Goal: Information Seeking & Learning: Check status

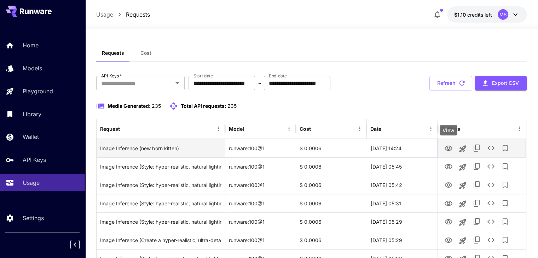
click at [449, 150] on icon "View" at bounding box center [448, 148] width 8 height 8
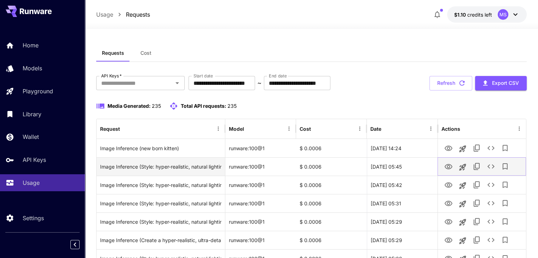
click at [445, 167] on icon "View" at bounding box center [448, 167] width 8 height 8
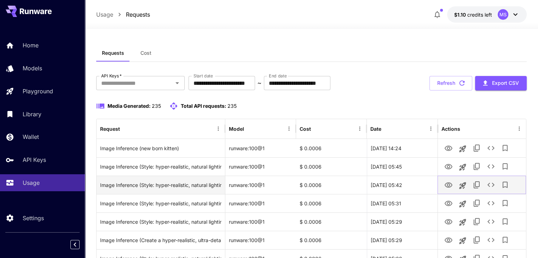
click at [447, 191] on button "View" at bounding box center [448, 185] width 14 height 15
click at [447, 187] on icon "View" at bounding box center [449, 185] width 8 height 5
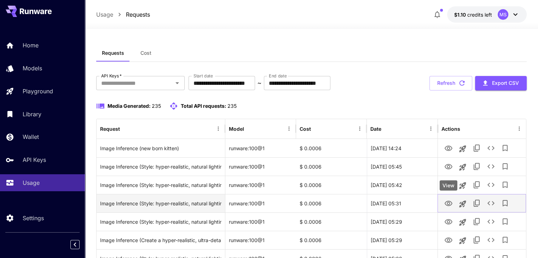
click at [449, 200] on icon "View" at bounding box center [448, 204] width 8 height 8
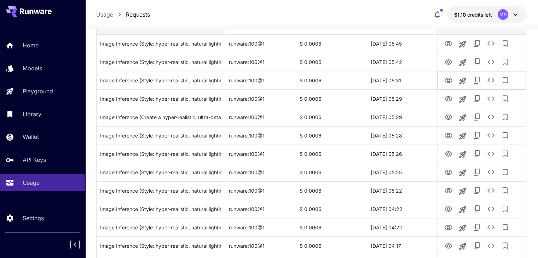
scroll to position [124, 0]
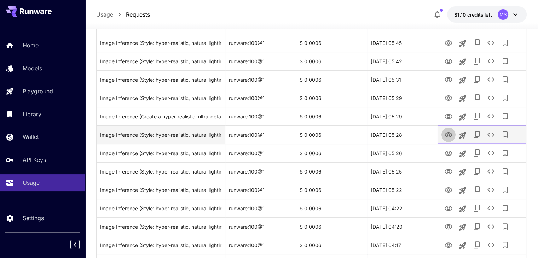
click at [446, 134] on icon "View" at bounding box center [449, 134] width 8 height 5
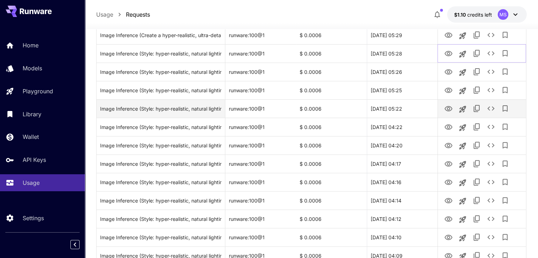
scroll to position [206, 0]
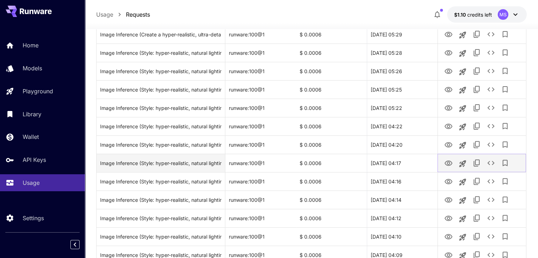
click at [448, 163] on icon "View" at bounding box center [448, 163] width 8 height 8
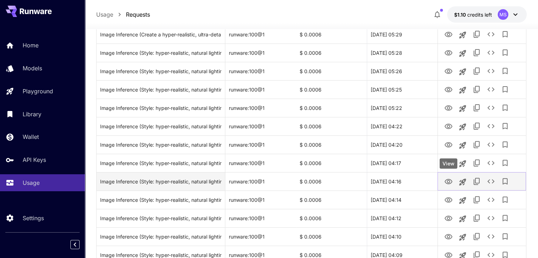
click at [449, 184] on icon "View" at bounding box center [448, 182] width 8 height 8
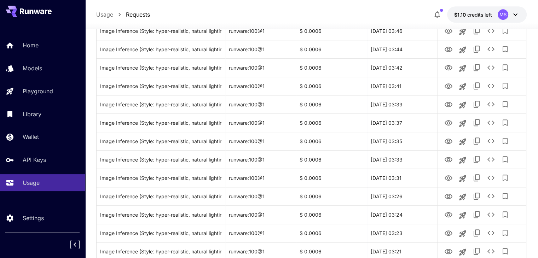
scroll to position [840, 0]
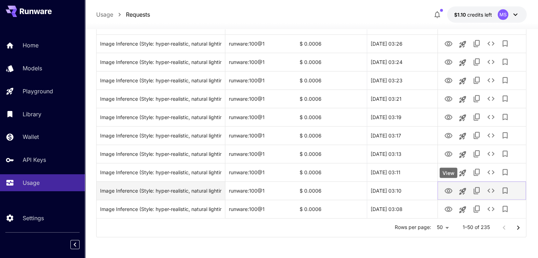
click at [450, 187] on icon "View" at bounding box center [448, 191] width 8 height 8
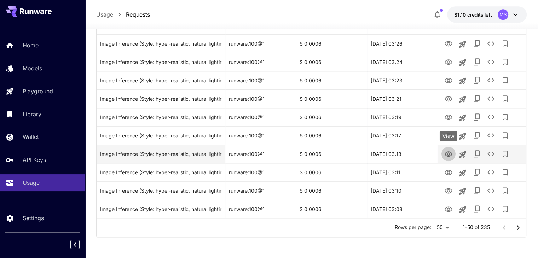
click at [445, 155] on icon "View" at bounding box center [449, 153] width 8 height 5
click at [490, 156] on icon "See details" at bounding box center [491, 154] width 8 height 8
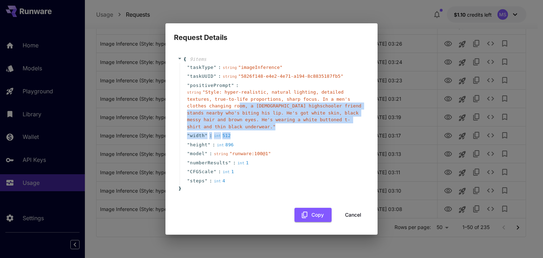
drag, startPoint x: 192, startPoint y: 108, endPoint x: 299, endPoint y: 131, distance: 108.6
click at [288, 129] on div "" taskType " : string " imageInference " " taskUUID " : string " 5826f148-e4e2-…" at bounding box center [273, 124] width 186 height 123
click at [356, 209] on button "Cancel" at bounding box center [353, 215] width 32 height 15
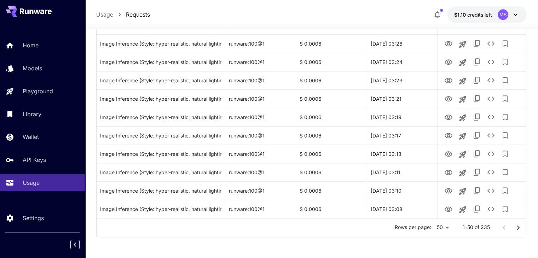
click at [513, 232] on button "Go to next page" at bounding box center [518, 228] width 14 height 14
click at [521, 230] on icon "Go to next page" at bounding box center [518, 228] width 8 height 8
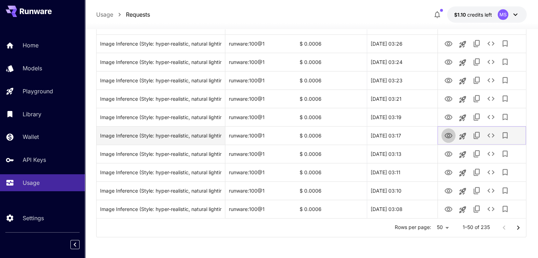
click at [452, 137] on icon "View" at bounding box center [448, 136] width 8 height 8
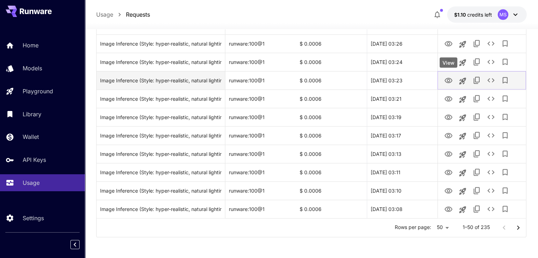
click at [452, 78] on icon "View" at bounding box center [448, 80] width 8 height 8
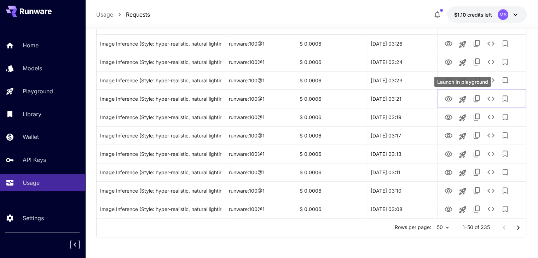
click at [491, 82] on div "Launch in playground" at bounding box center [463, 84] width 58 height 16
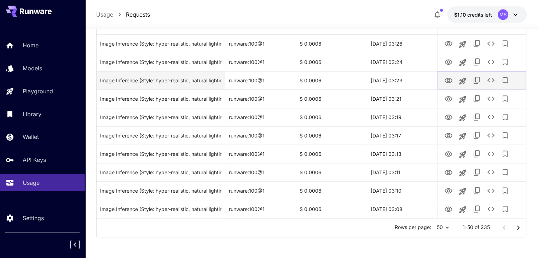
click at [492, 76] on icon "See details" at bounding box center [491, 80] width 8 height 8
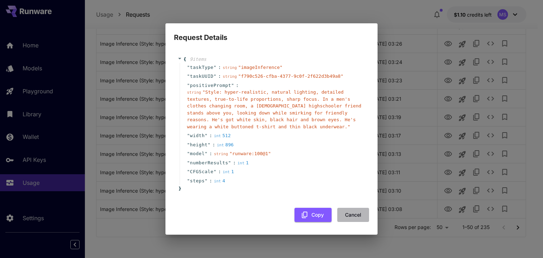
click at [352, 214] on button "Cancel" at bounding box center [353, 215] width 32 height 15
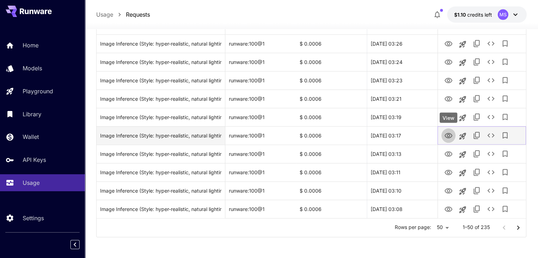
click at [447, 131] on link "View" at bounding box center [448, 135] width 8 height 9
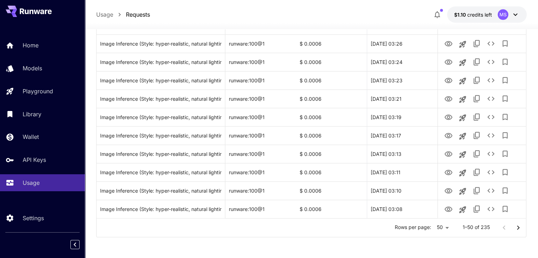
click at [514, 228] on icon "Go to next page" at bounding box center [518, 228] width 8 height 8
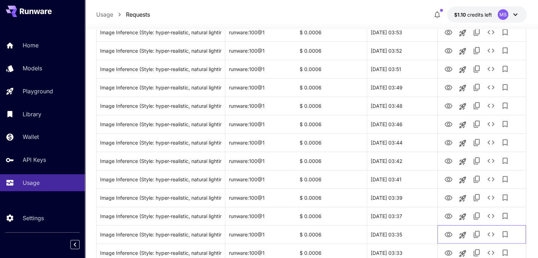
click at [514, 228] on div at bounding box center [481, 235] width 81 height 18
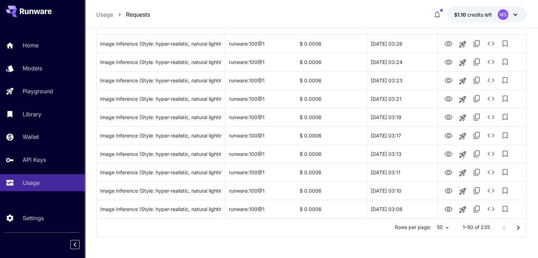
click at [515, 228] on icon "Go to next page" at bounding box center [518, 228] width 8 height 8
click at [522, 231] on button "Go to next page" at bounding box center [518, 228] width 14 height 14
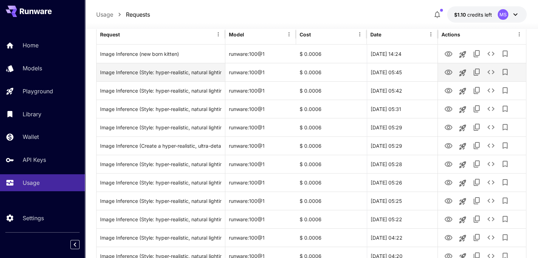
scroll to position [96, 0]
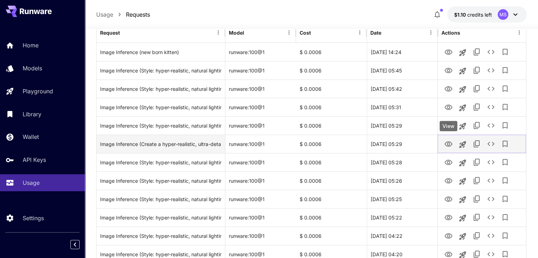
click at [447, 145] on icon "View" at bounding box center [448, 144] width 8 height 8
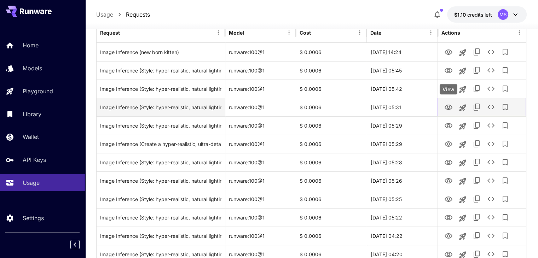
click at [444, 106] on icon "View" at bounding box center [448, 107] width 8 height 8
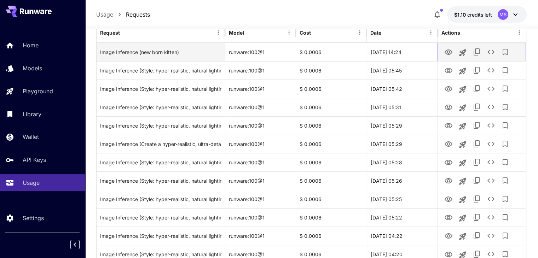
click at [449, 58] on div at bounding box center [481, 52] width 81 height 18
click at [449, 57] on button "View" at bounding box center [448, 52] width 14 height 15
click at [446, 50] on icon "View" at bounding box center [449, 52] width 8 height 5
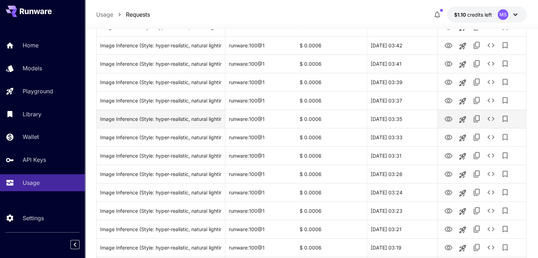
scroll to position [715, 0]
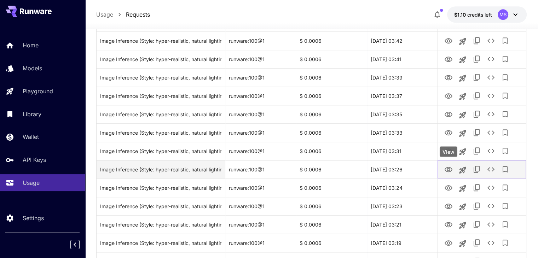
click at [452, 168] on icon "View" at bounding box center [448, 170] width 8 height 8
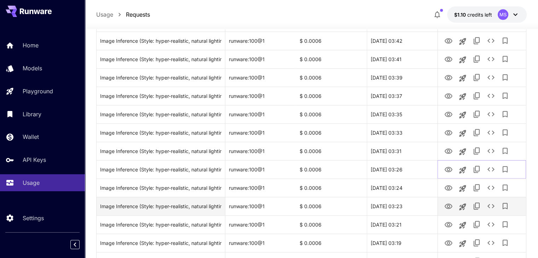
scroll to position [840, 0]
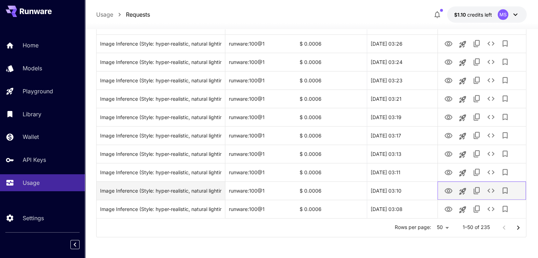
click at [447, 182] on div at bounding box center [481, 191] width 81 height 18
click at [447, 185] on button "View" at bounding box center [448, 190] width 14 height 15
click at [446, 192] on icon "View" at bounding box center [448, 191] width 8 height 8
